Goal: Entertainment & Leisure: Consume media (video, audio)

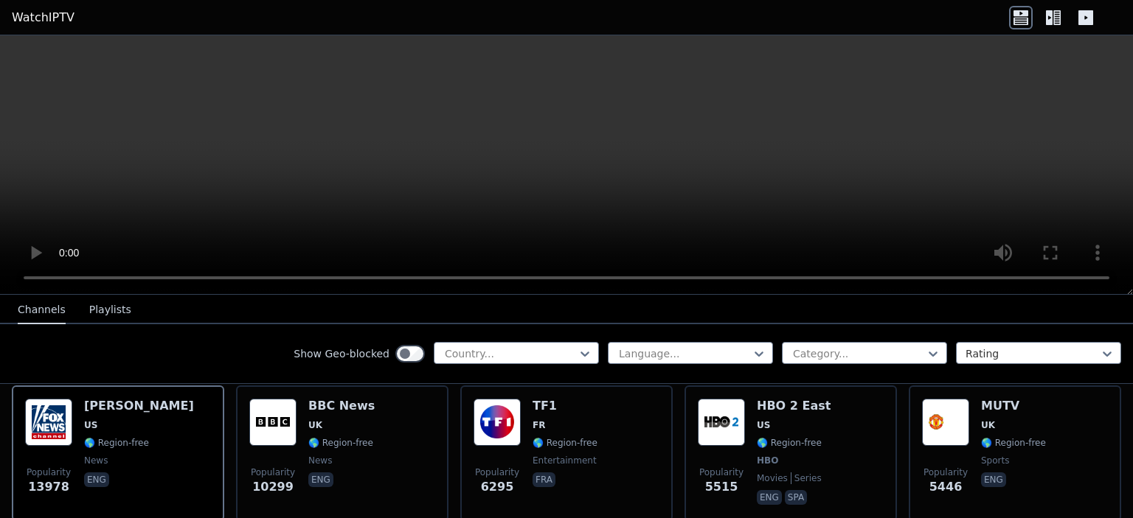
scroll to position [295, 0]
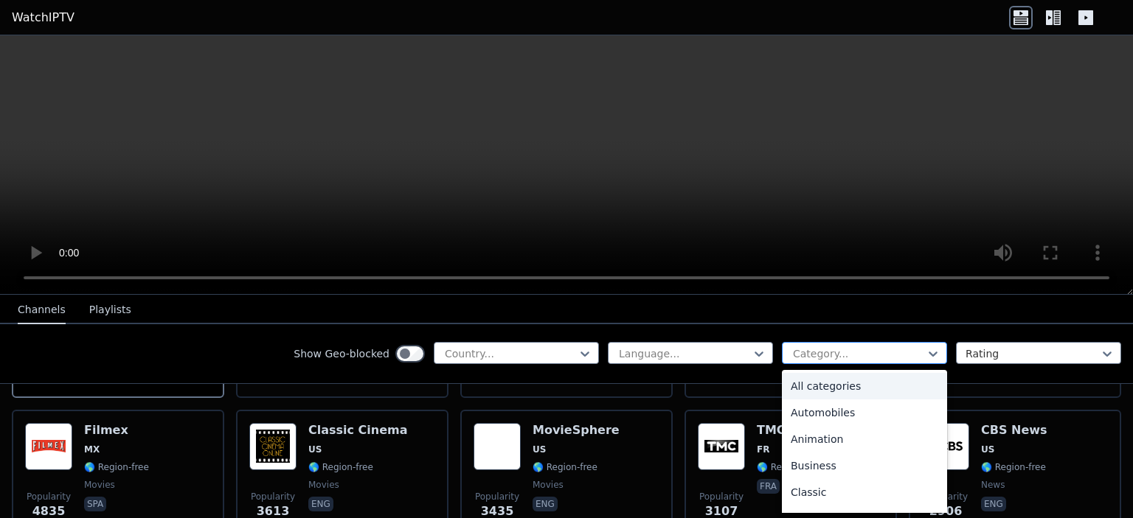
click at [808, 359] on div at bounding box center [858, 354] width 134 height 15
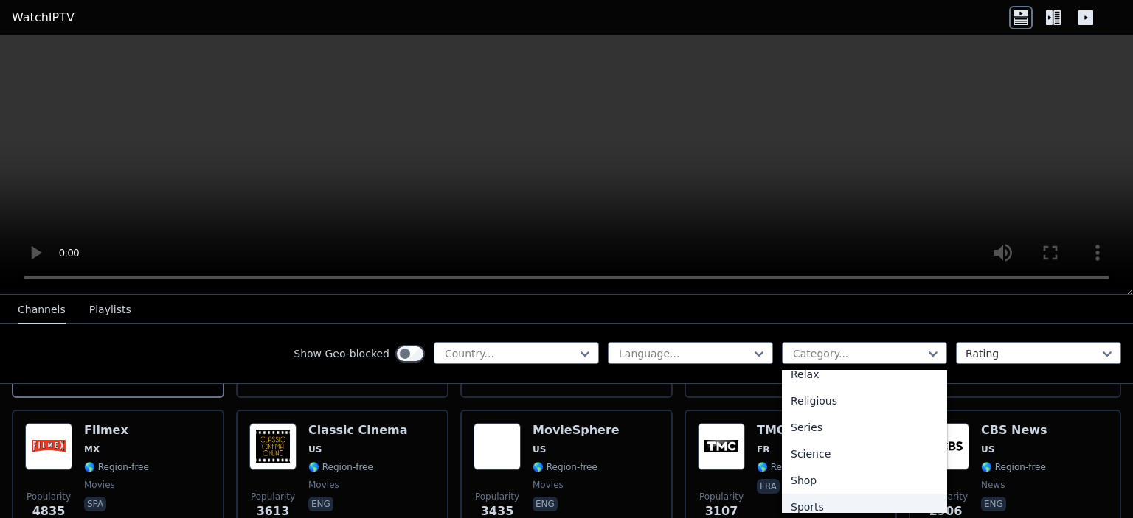
click at [794, 506] on div "Sports" at bounding box center [864, 507] width 165 height 27
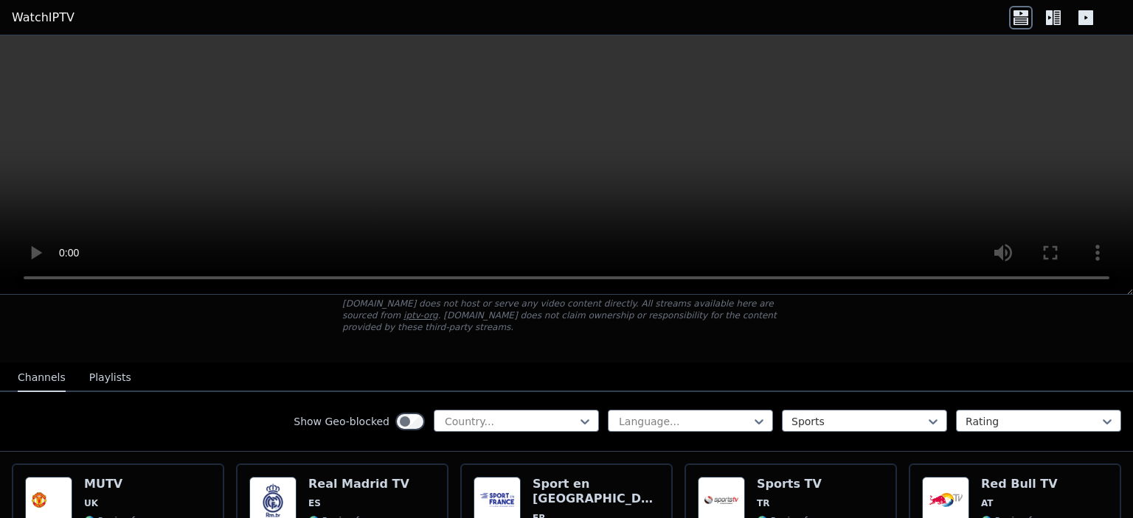
scroll to position [295, 0]
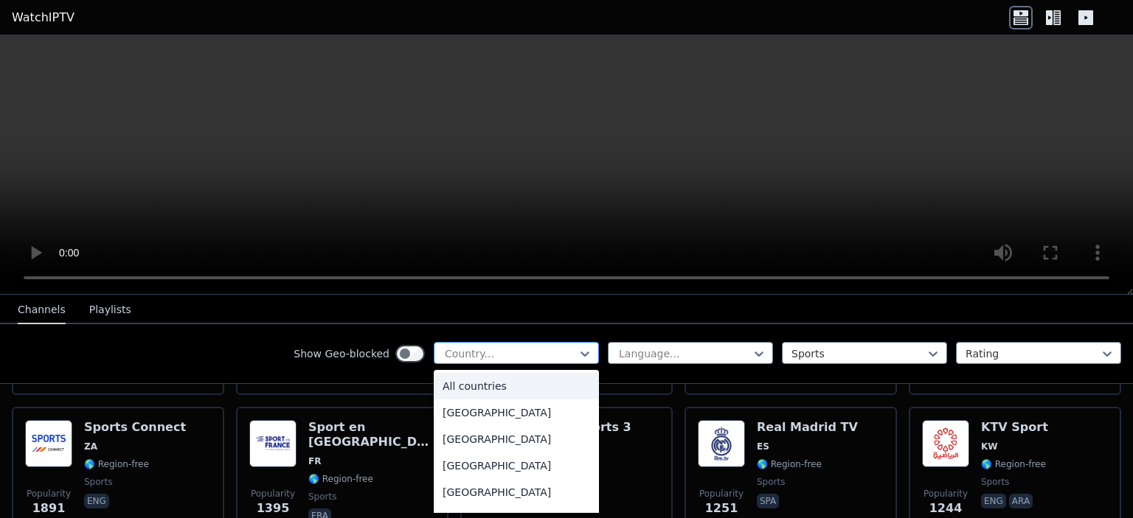
click at [541, 359] on div at bounding box center [510, 354] width 134 height 15
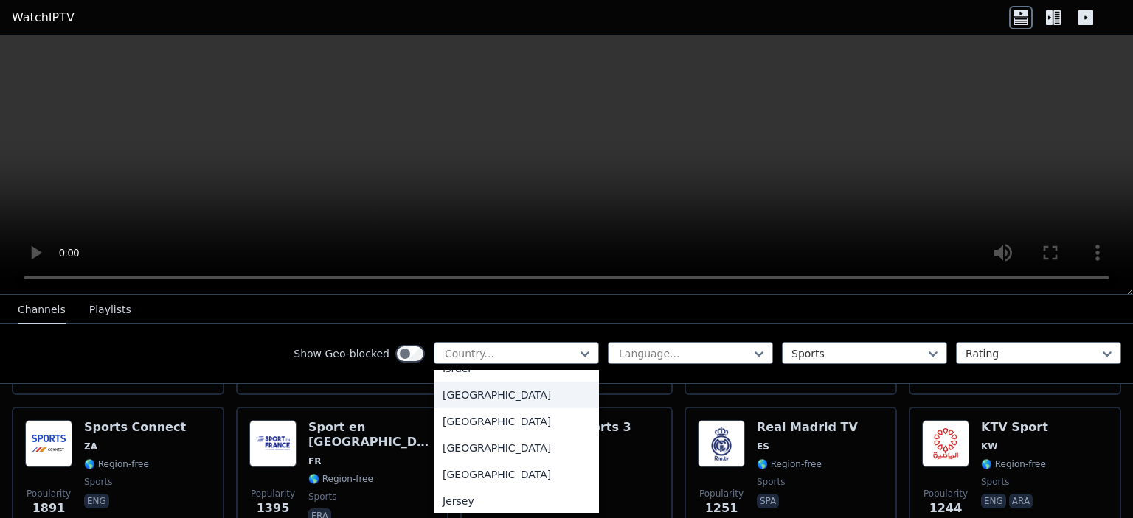
type input "*"
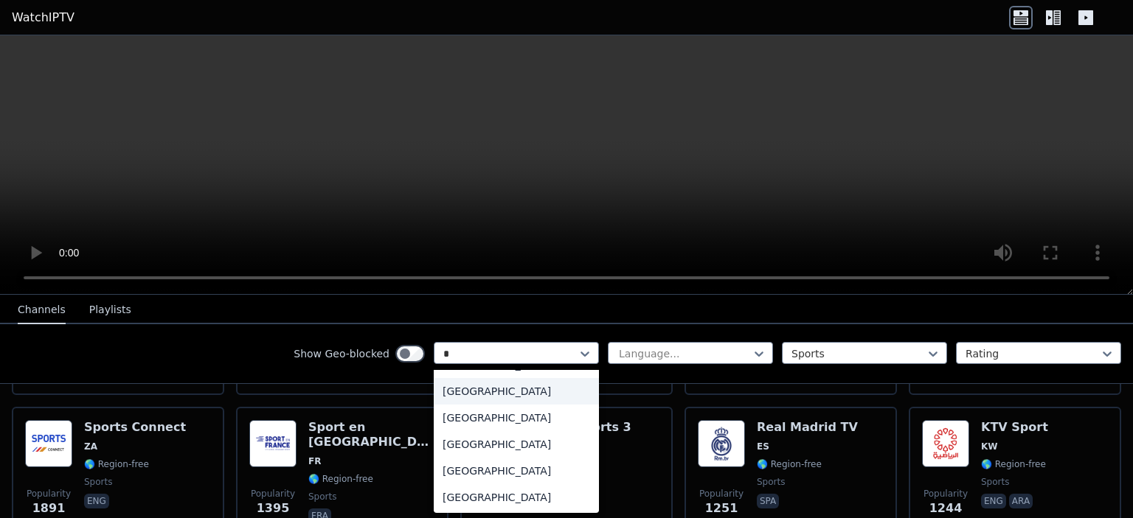
click at [507, 396] on div "[GEOGRAPHIC_DATA]" at bounding box center [516, 391] width 165 height 27
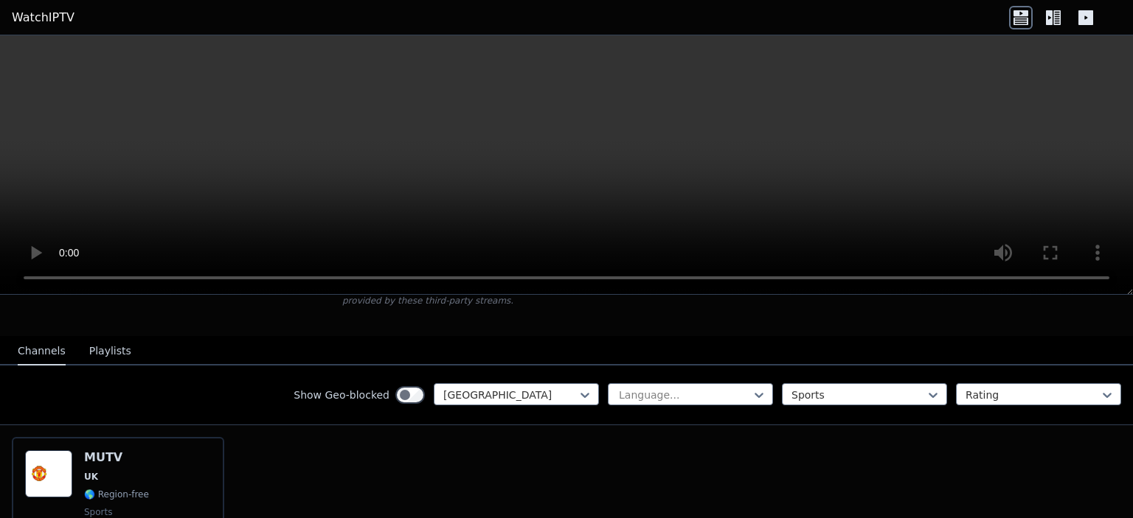
scroll to position [145, 0]
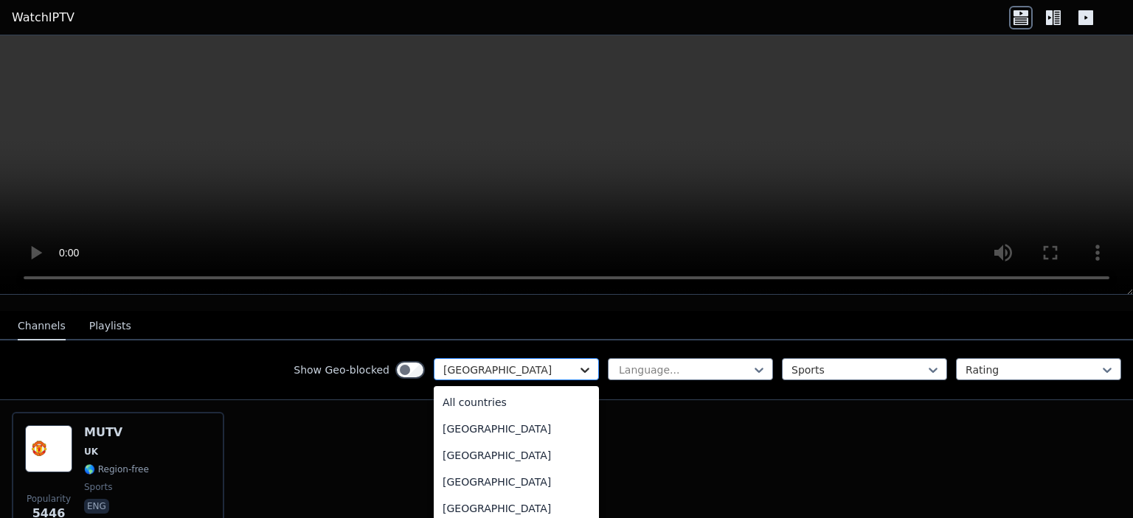
click at [577, 363] on icon at bounding box center [584, 370] width 15 height 15
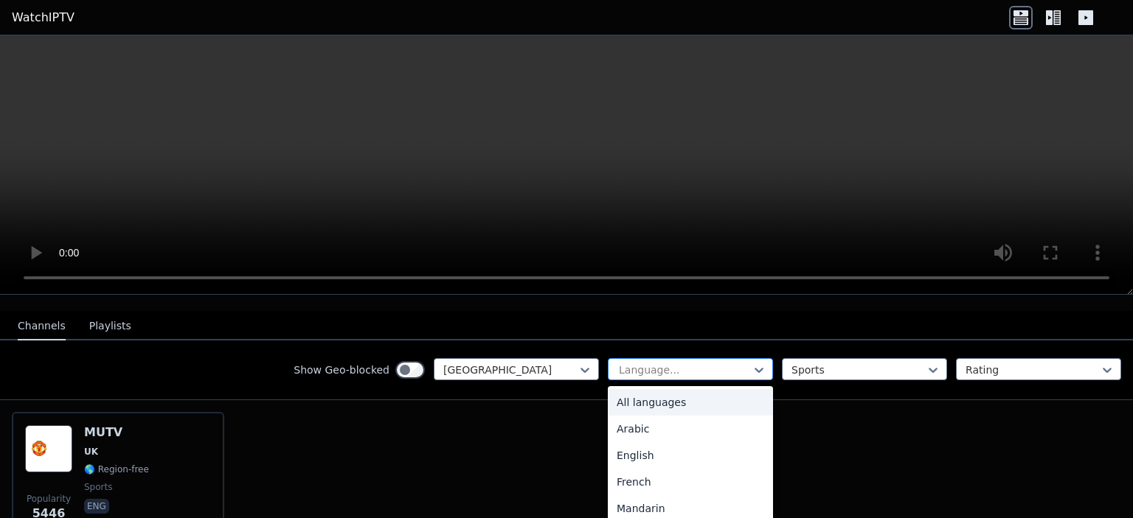
click at [652, 363] on div at bounding box center [684, 370] width 134 height 15
click at [105, 313] on button "Playlists" at bounding box center [110, 327] width 42 height 28
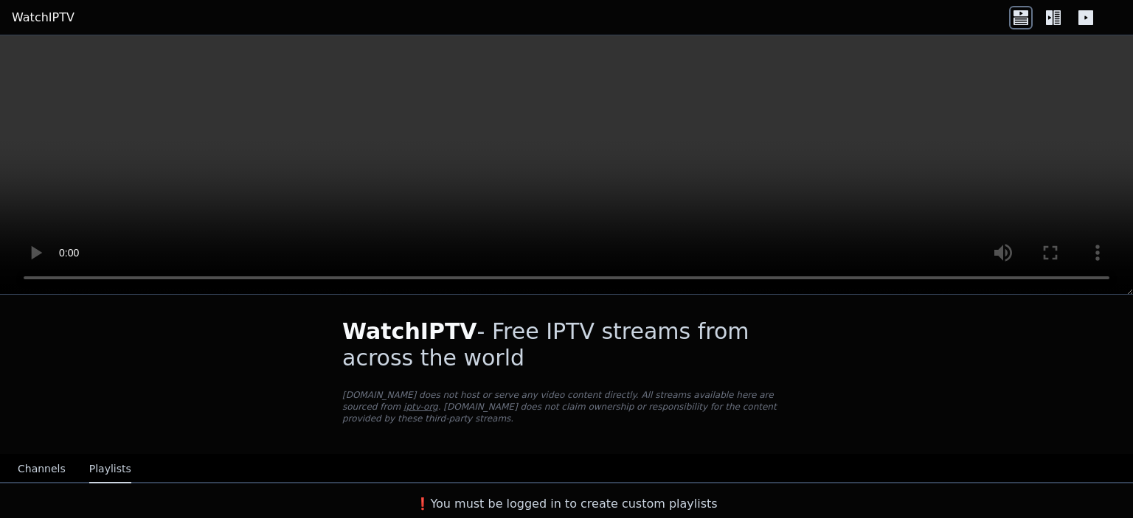
scroll to position [0, 0]
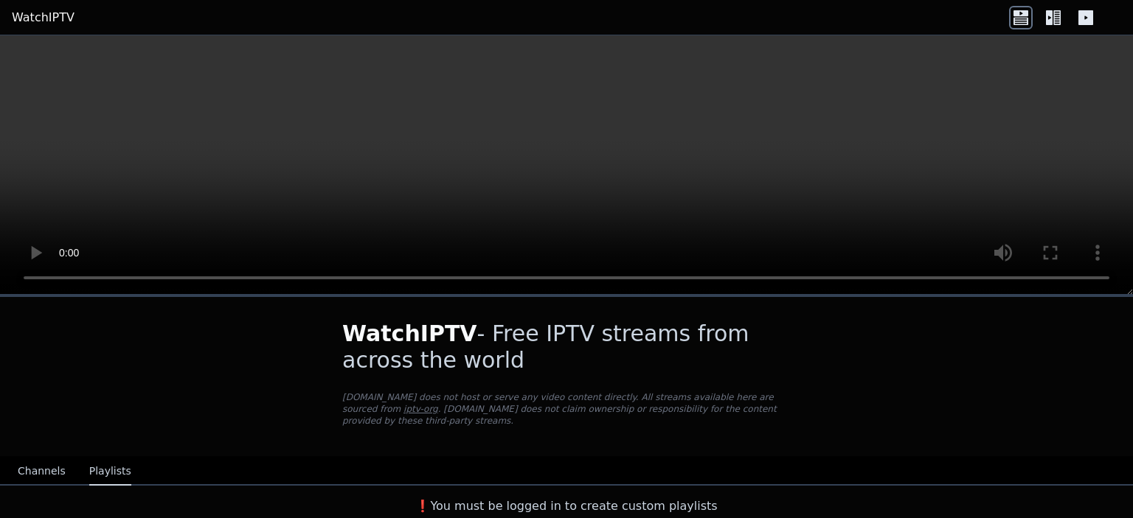
click at [32, 459] on button "Channels" at bounding box center [42, 472] width 48 height 28
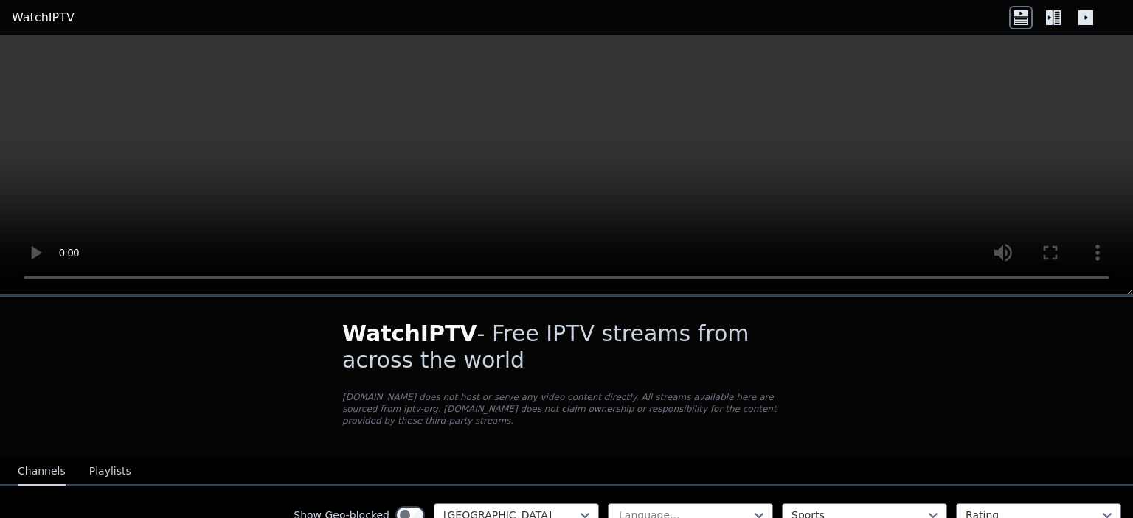
scroll to position [219, 0]
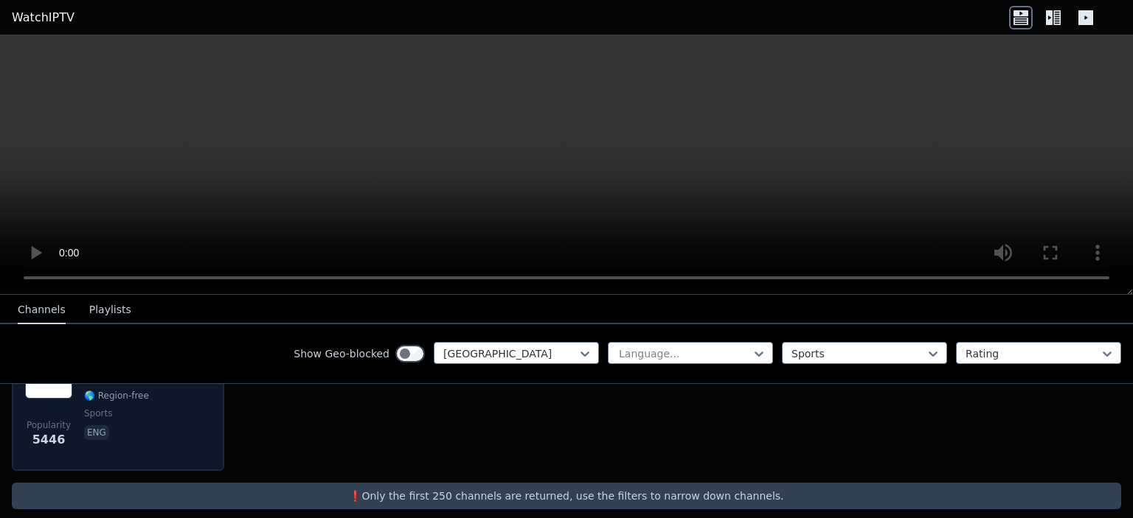
click at [136, 439] on div "MUTV UK 🌎 Region-free sports eng" at bounding box center [116, 405] width 65 height 106
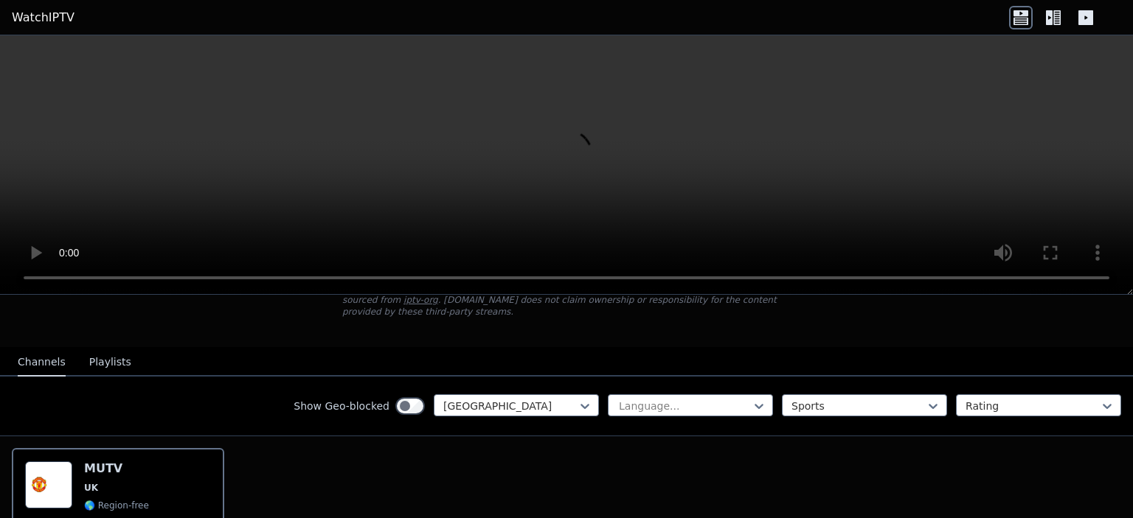
scroll to position [0, 0]
